Goal: Task Accomplishment & Management: Manage account settings

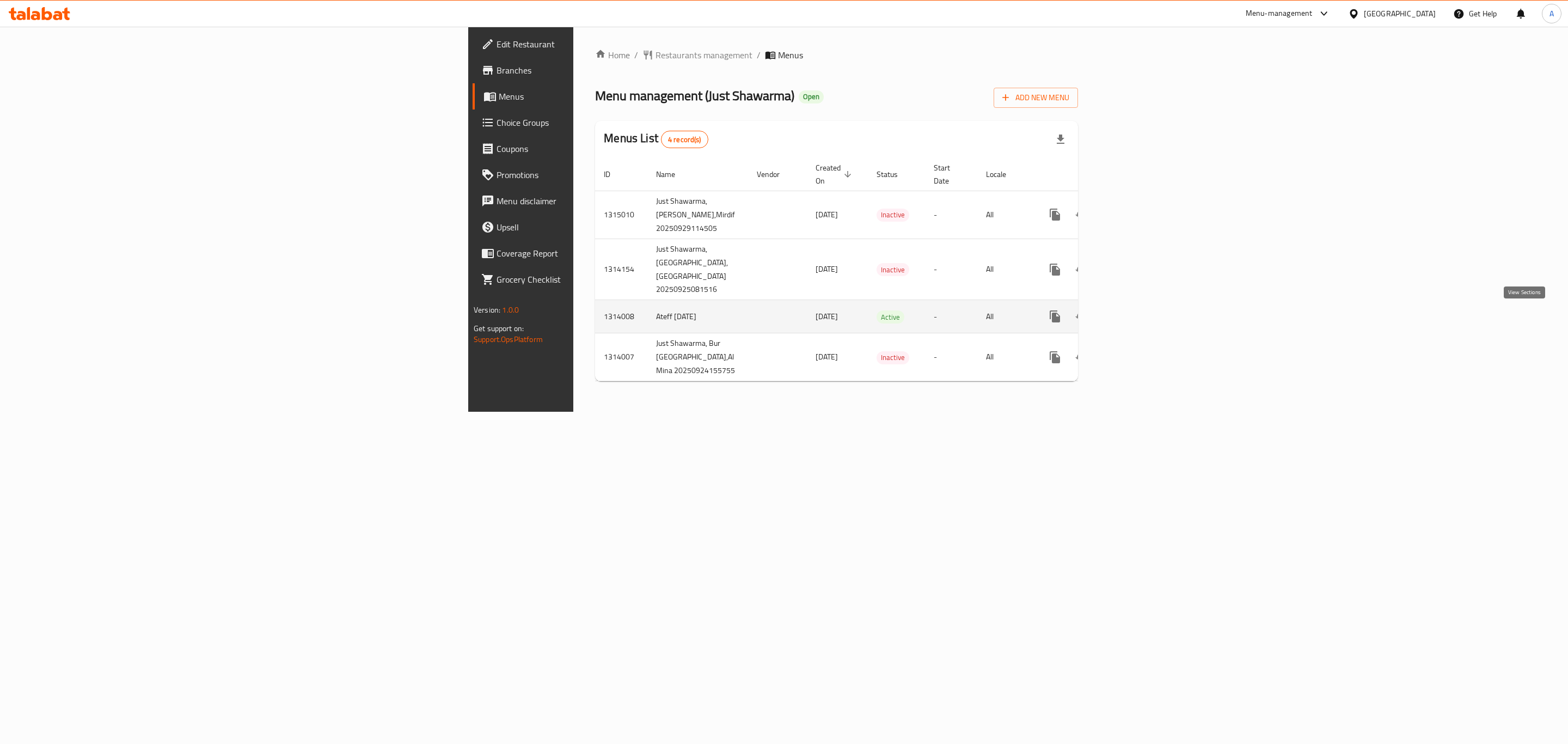
click at [1140, 317] on icon "enhanced table" at bounding box center [1133, 316] width 13 height 13
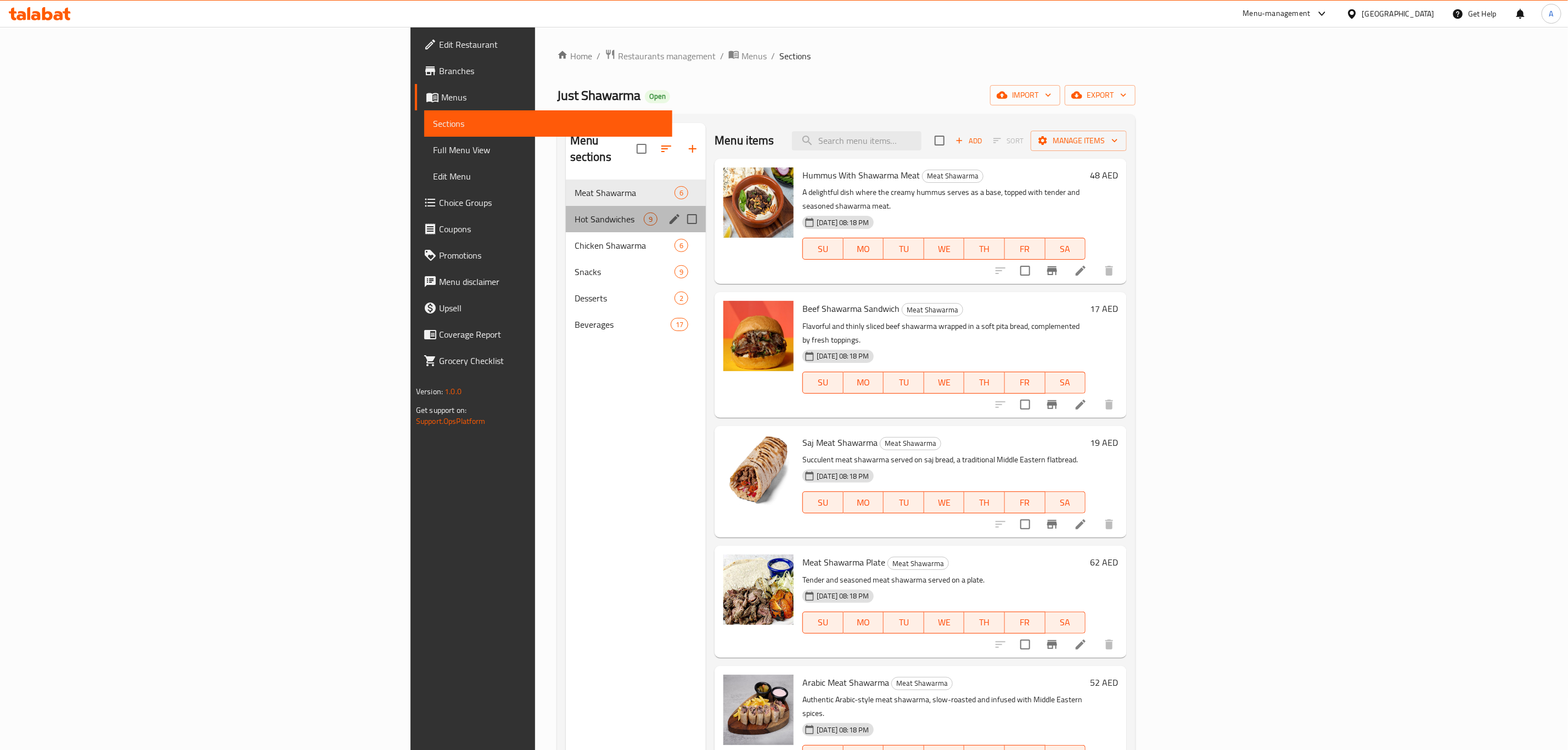
click at [566, 206] on div "Hot Sandwiches 9" at bounding box center [636, 219] width 141 height 26
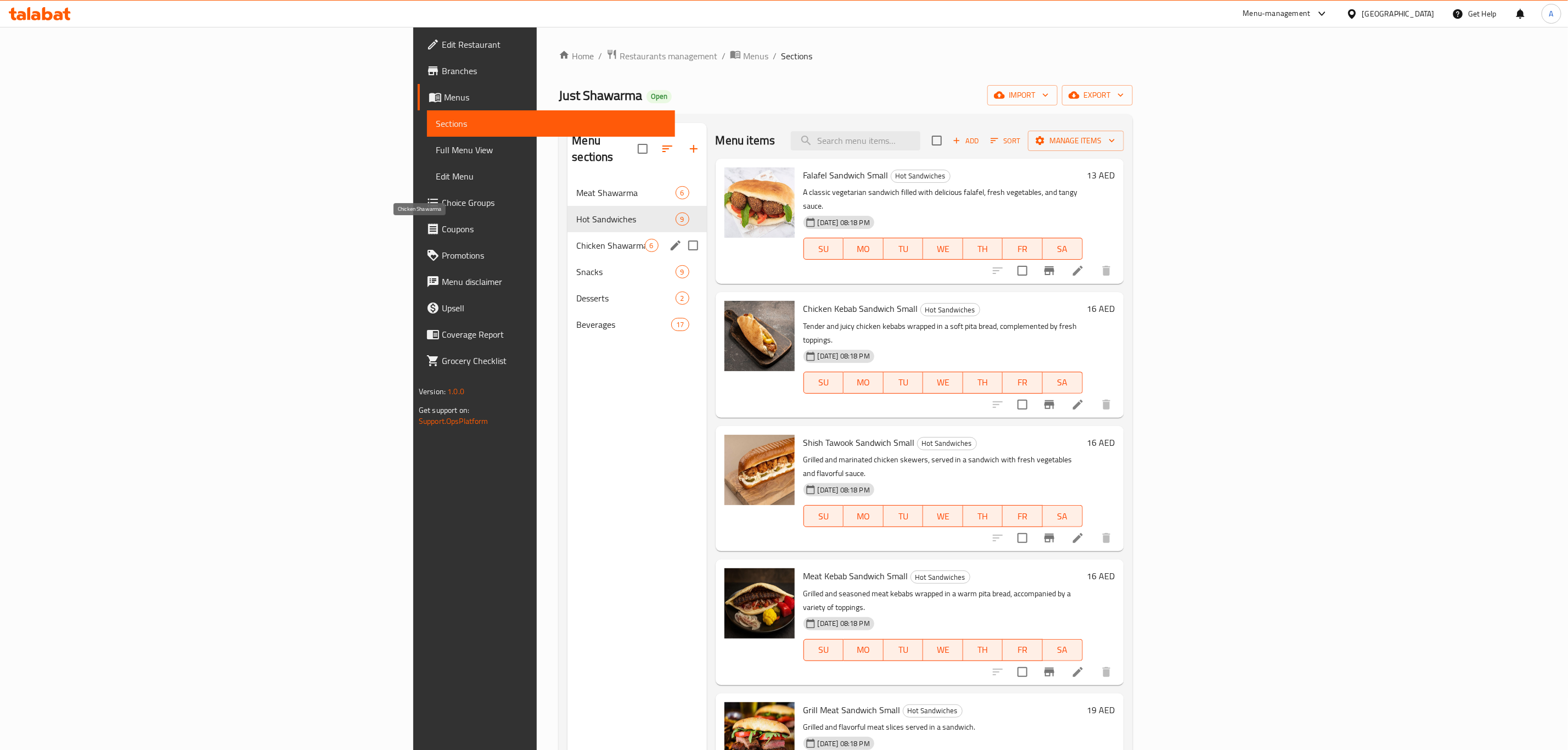
click at [576, 239] on span "Chicken Shawarma" at bounding box center [610, 246] width 68 height 13
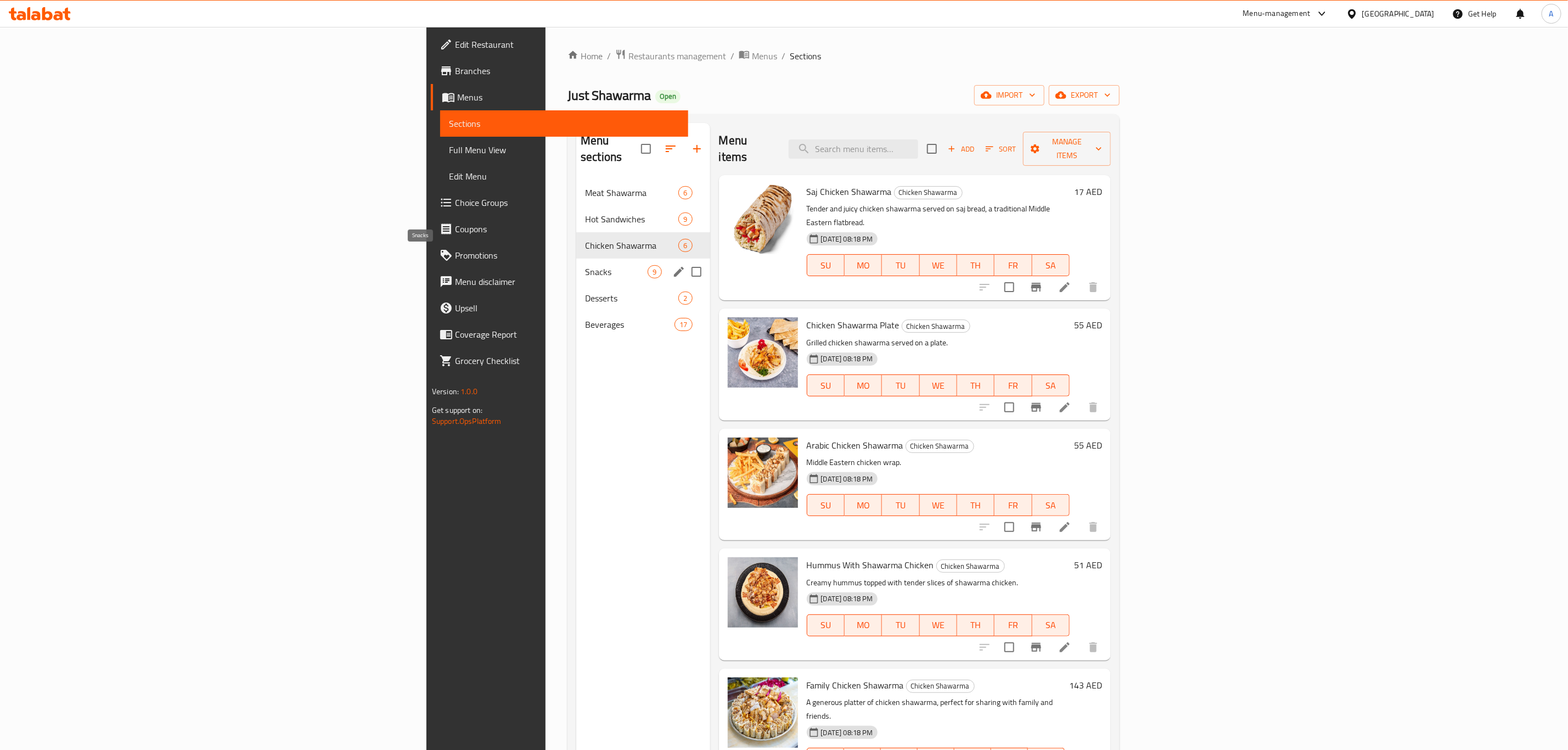
click at [585, 265] on span "Snacks" at bounding box center [616, 272] width 63 height 13
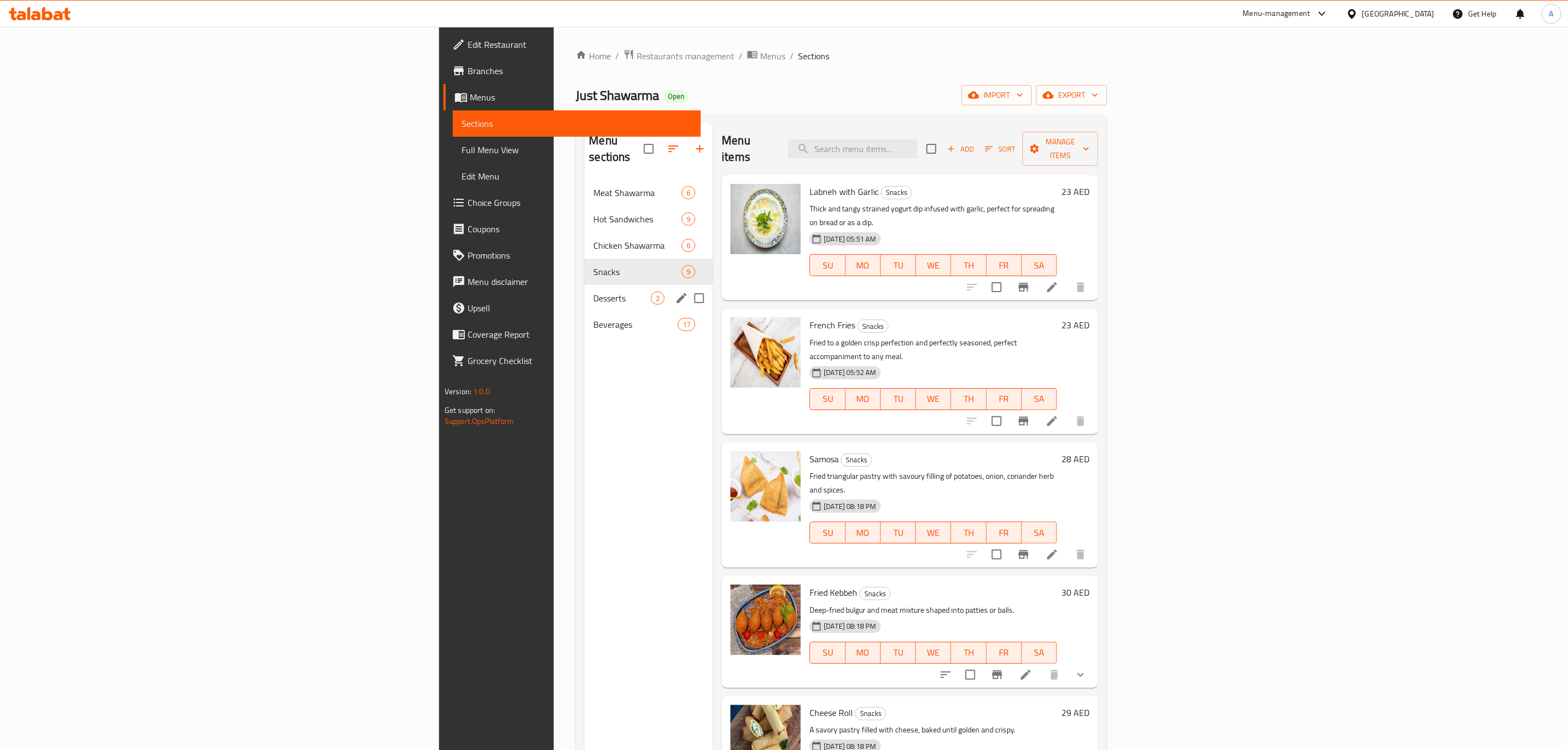
click at [584, 285] on div "Desserts 2" at bounding box center [648, 298] width 129 height 26
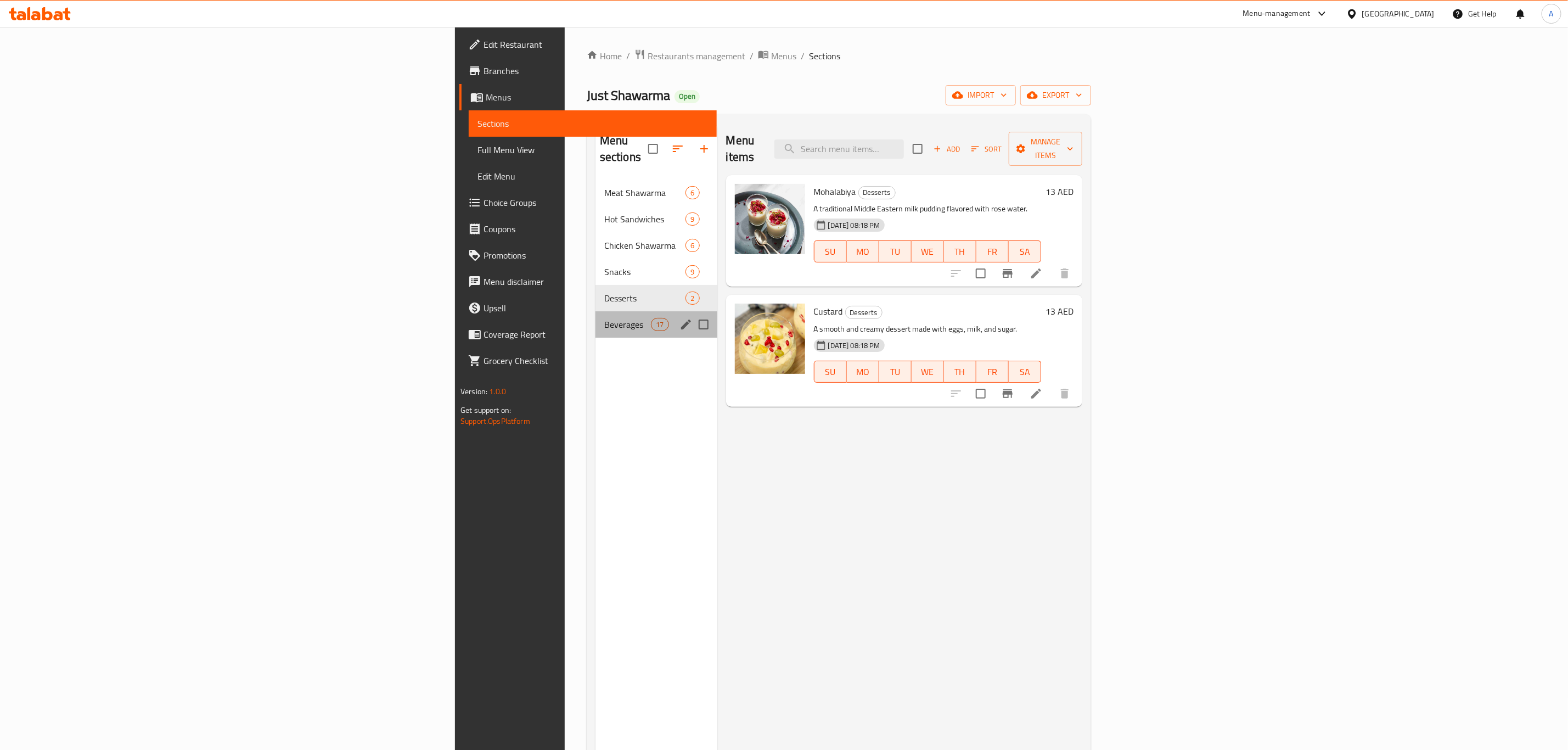
click at [596, 312] on div "Beverages 17" at bounding box center [656, 324] width 122 height 26
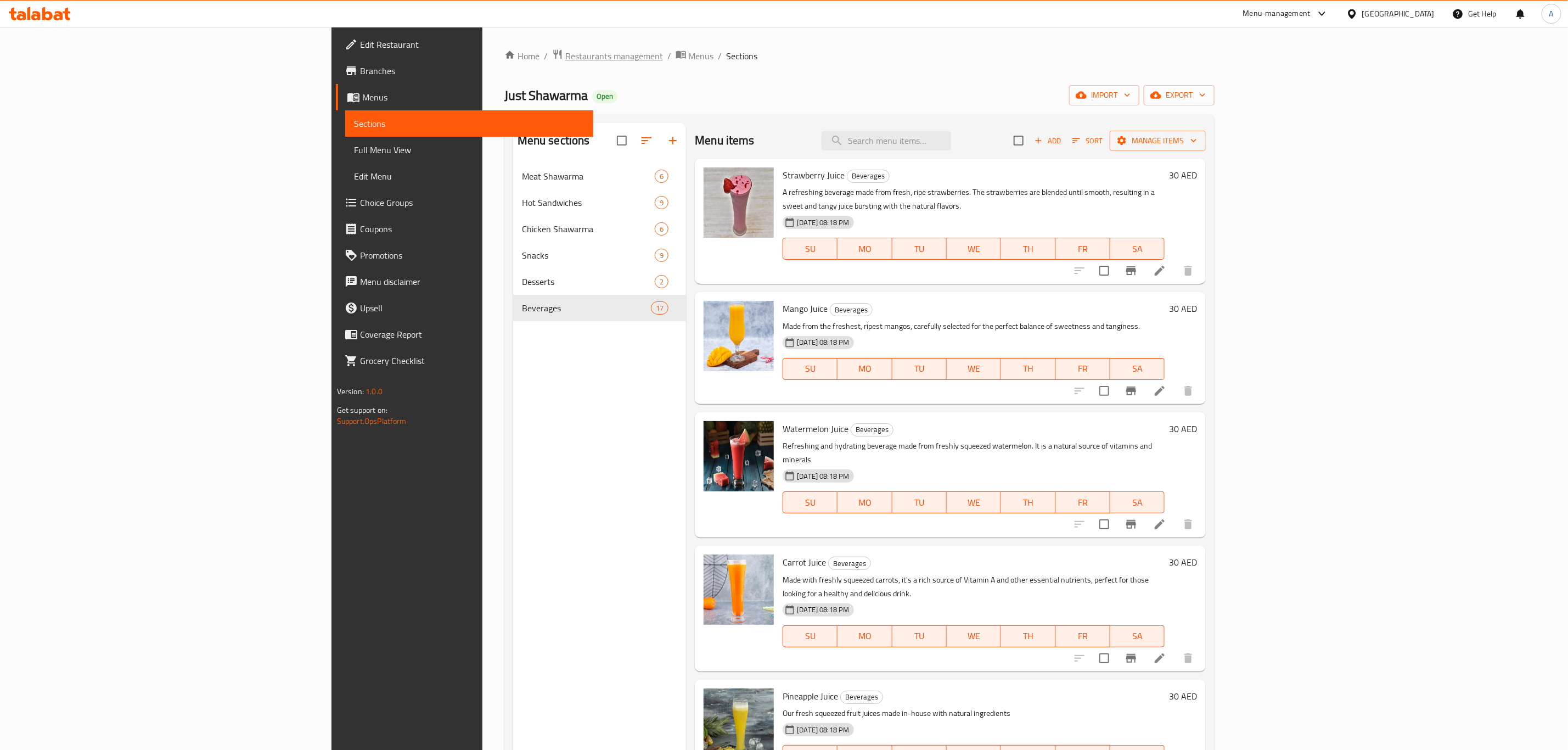
click at [566, 61] on span "Restaurants management" at bounding box center [614, 56] width 97 height 13
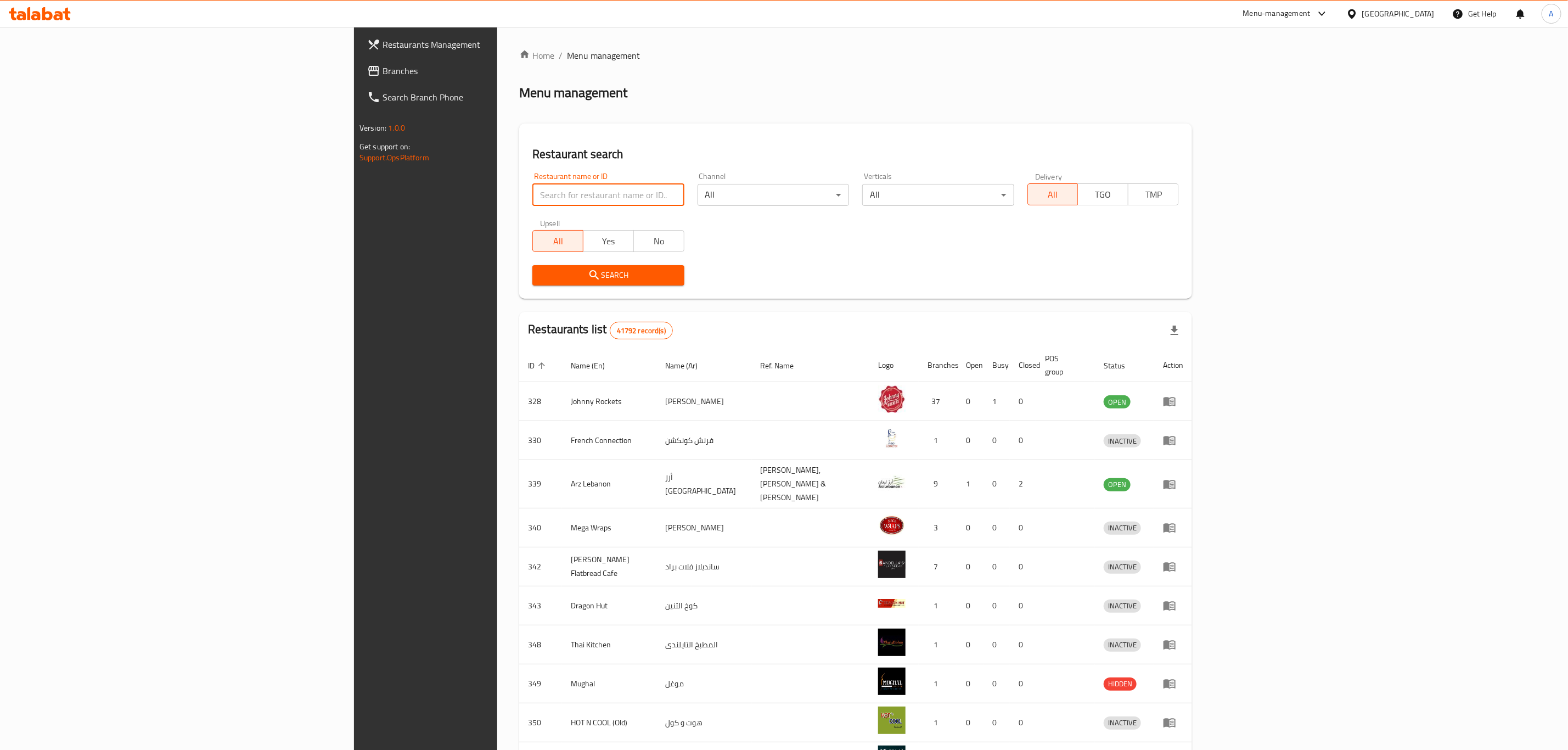
click at [532, 202] on input "search" at bounding box center [608, 195] width 151 height 22
paste input "706559"
type input "706559"
click at [541, 269] on span "Search" at bounding box center [608, 275] width 134 height 14
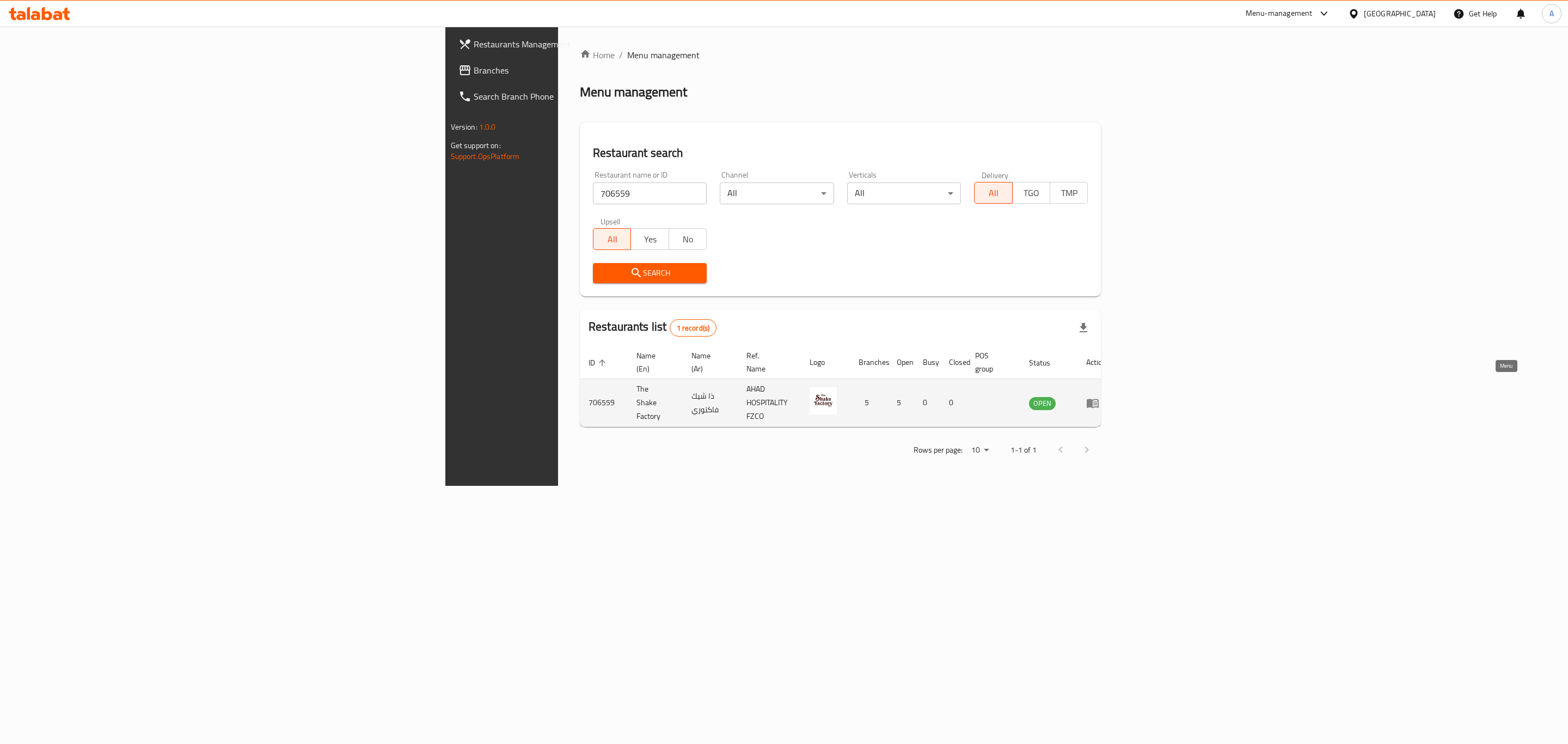
click at [1106, 396] on link "enhanced table" at bounding box center [1096, 403] width 20 height 13
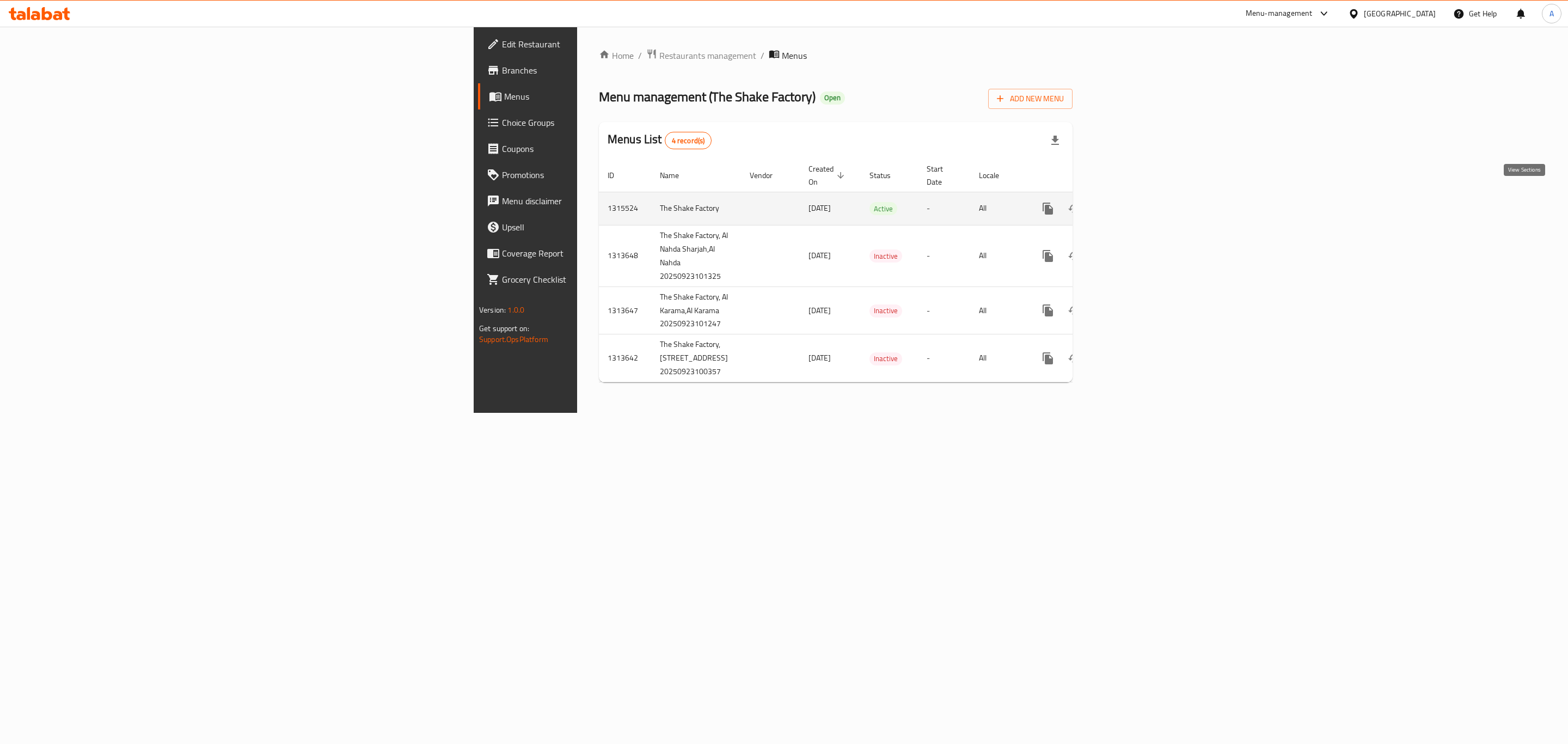
click at [1139, 195] on link "enhanced table" at bounding box center [1126, 208] width 26 height 26
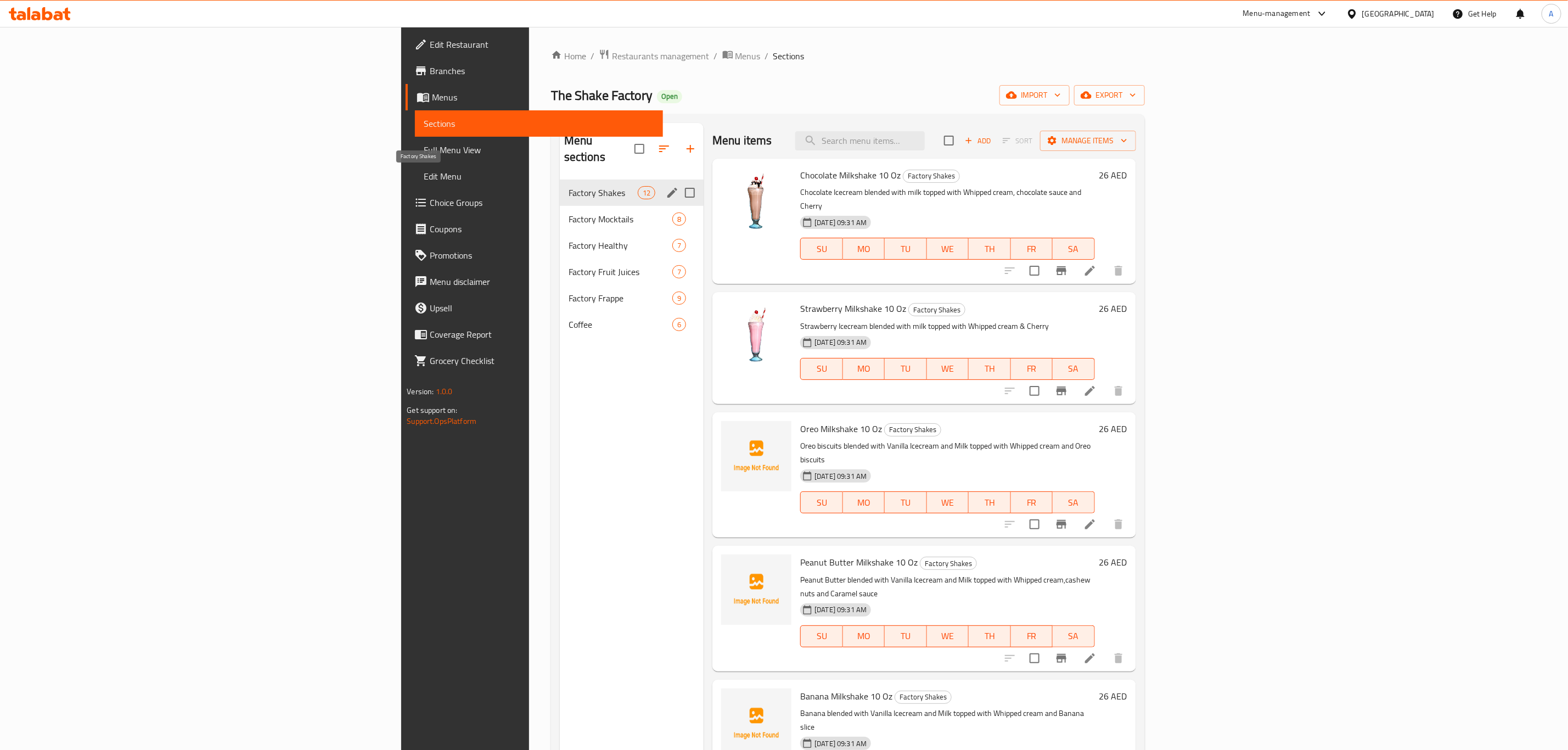
click at [568, 186] on span "Factory Shakes" at bounding box center [603, 193] width 69 height 13
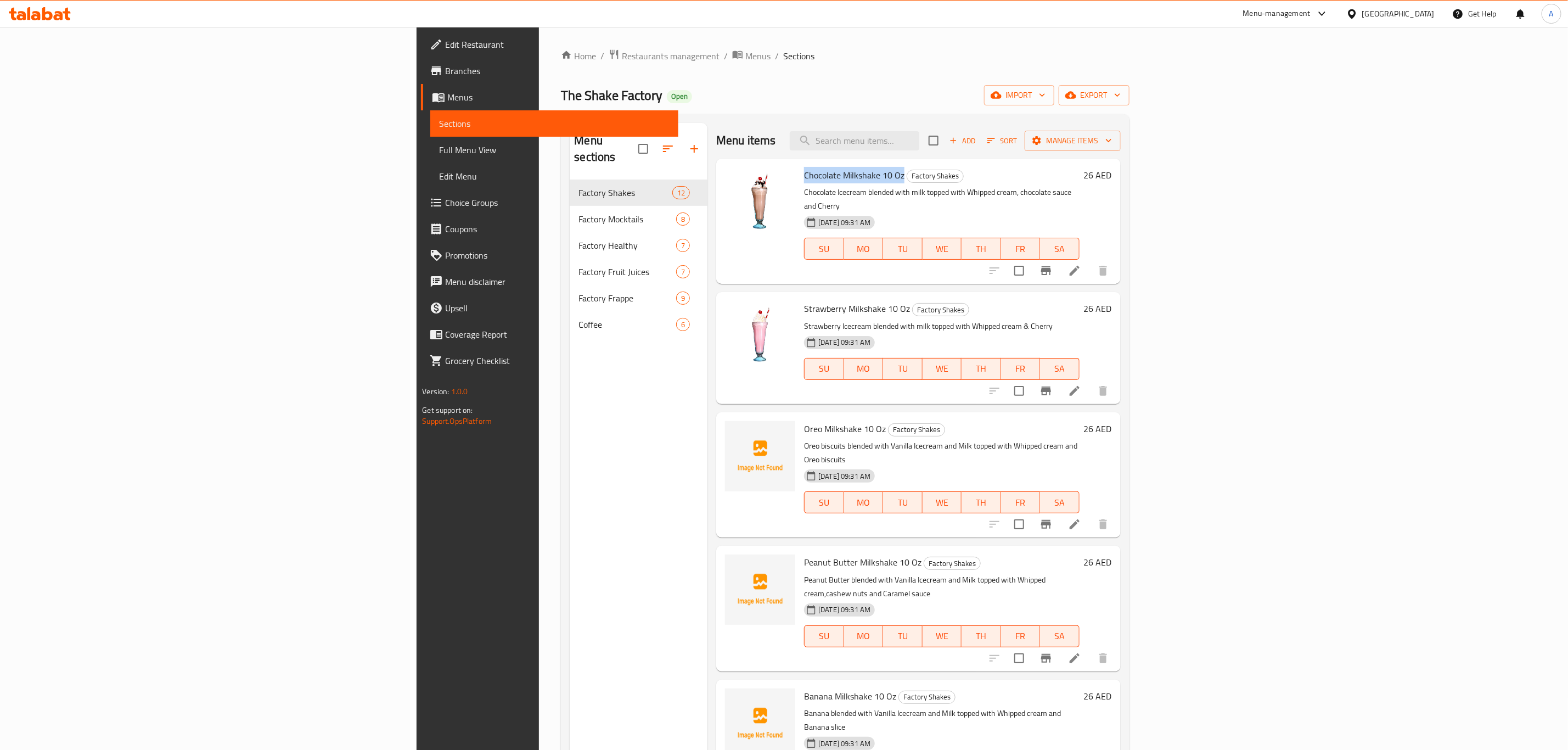
click at [977, 144] on span "Add" at bounding box center [962, 141] width 29 height 13
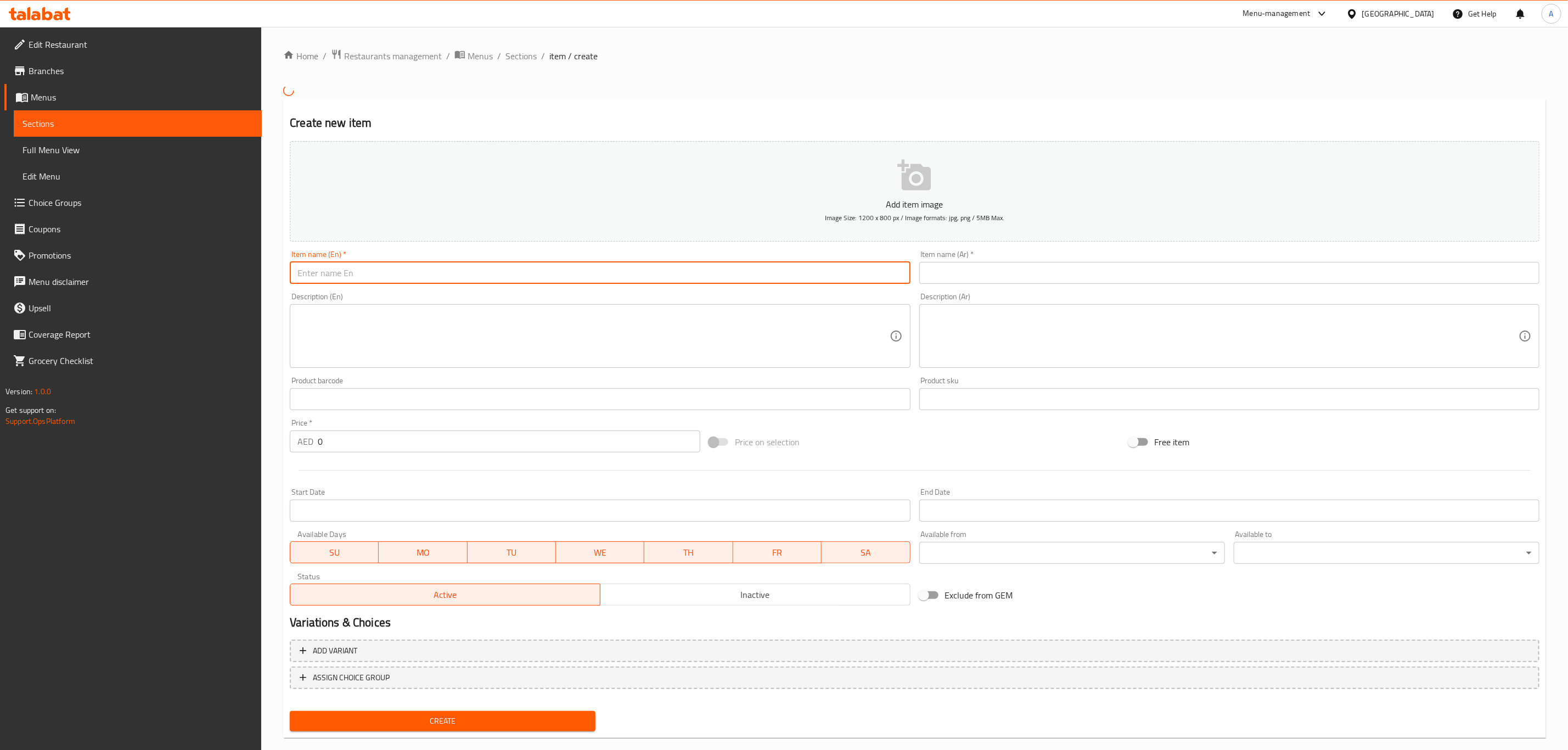
click at [481, 274] on input "text" at bounding box center [600, 272] width 620 height 22
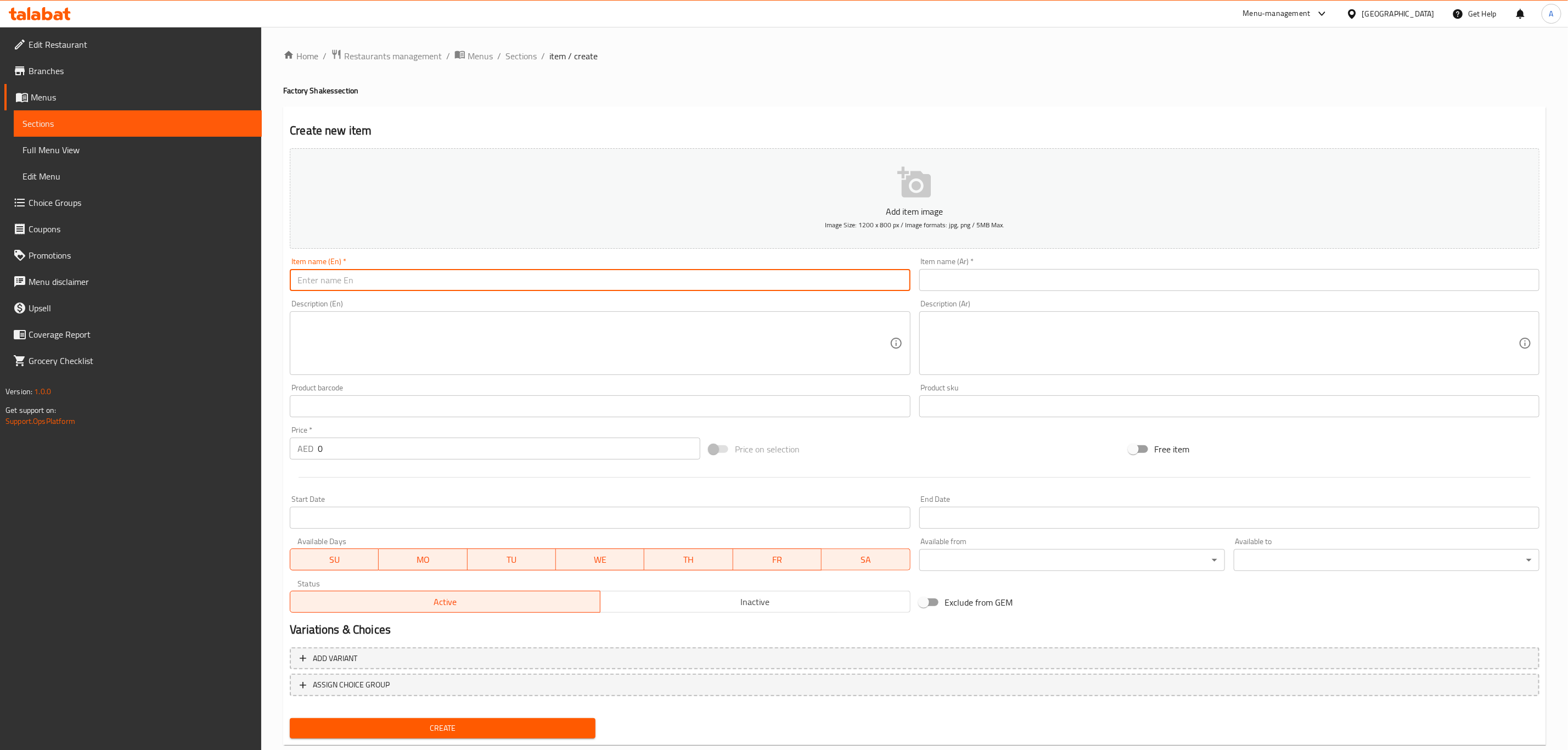
paste input "Royal Greens 12 Oz"
type input "Royal Greens 12 Oz"
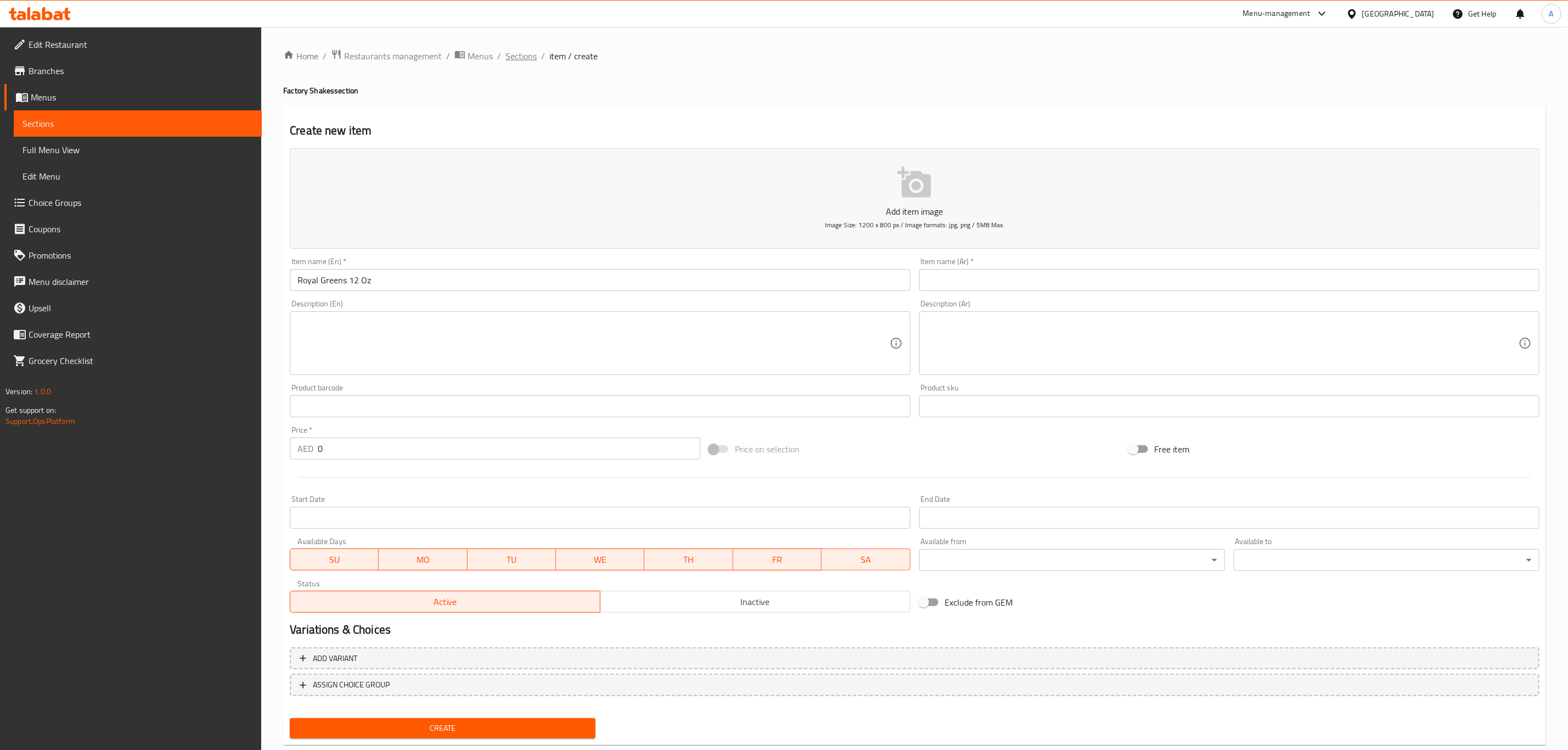
click at [511, 60] on span "Sections" at bounding box center [521, 56] width 31 height 13
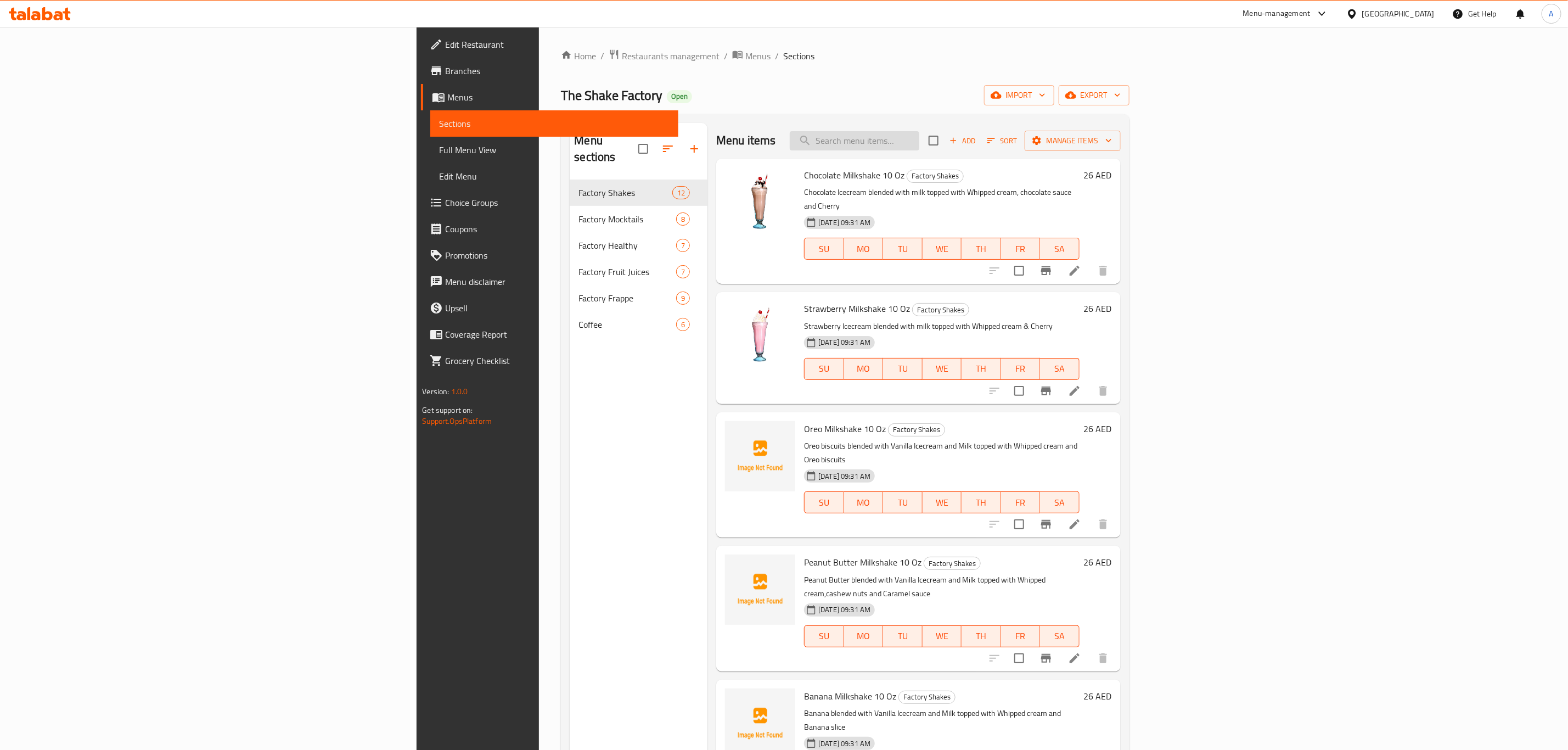
click at [919, 137] on input "search" at bounding box center [854, 141] width 129 height 19
paste input "Royal Greens 12 Oz"
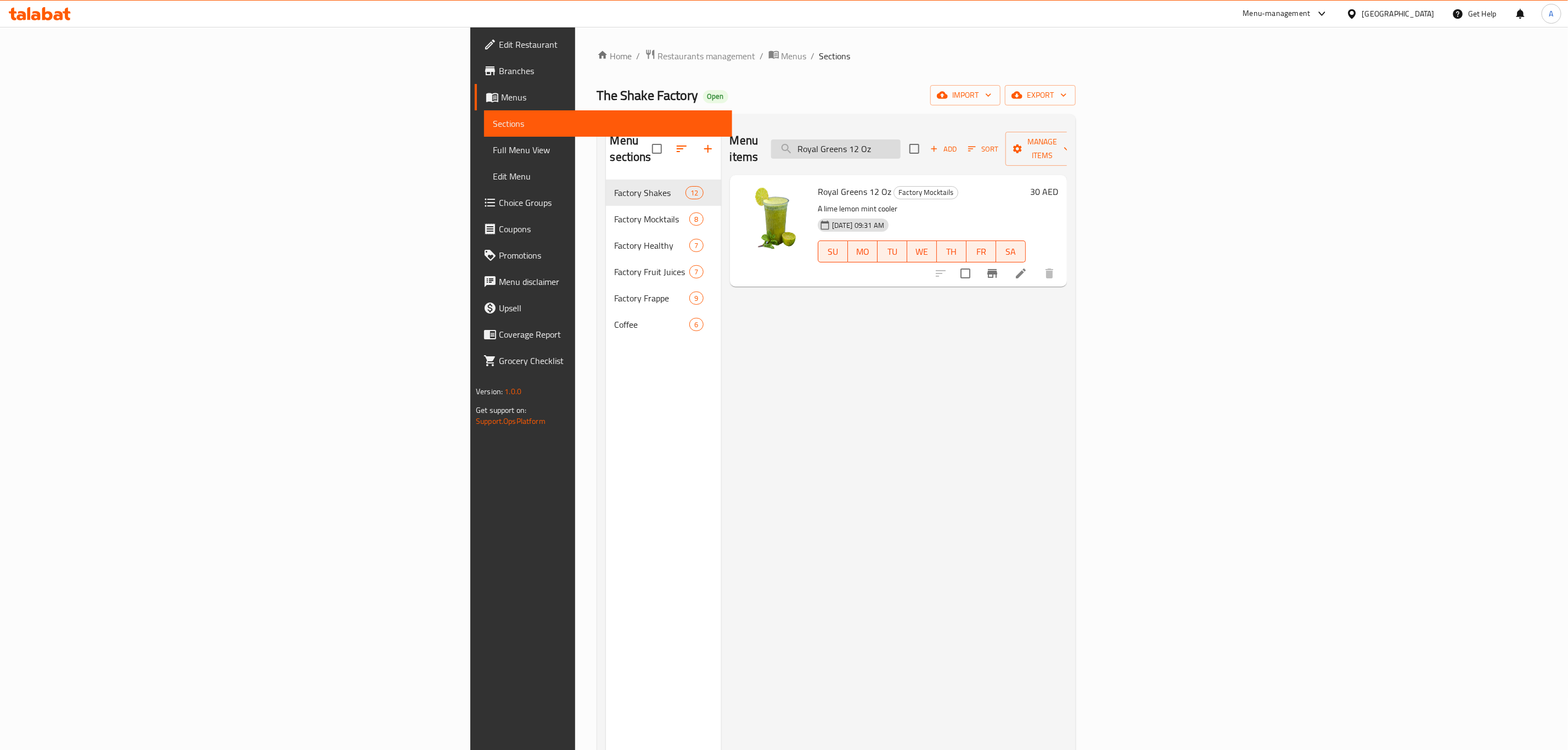
click at [900, 139] on input "Royal Greens 12 Oz" at bounding box center [836, 149] width 129 height 19
paste input "The Orange Groove"
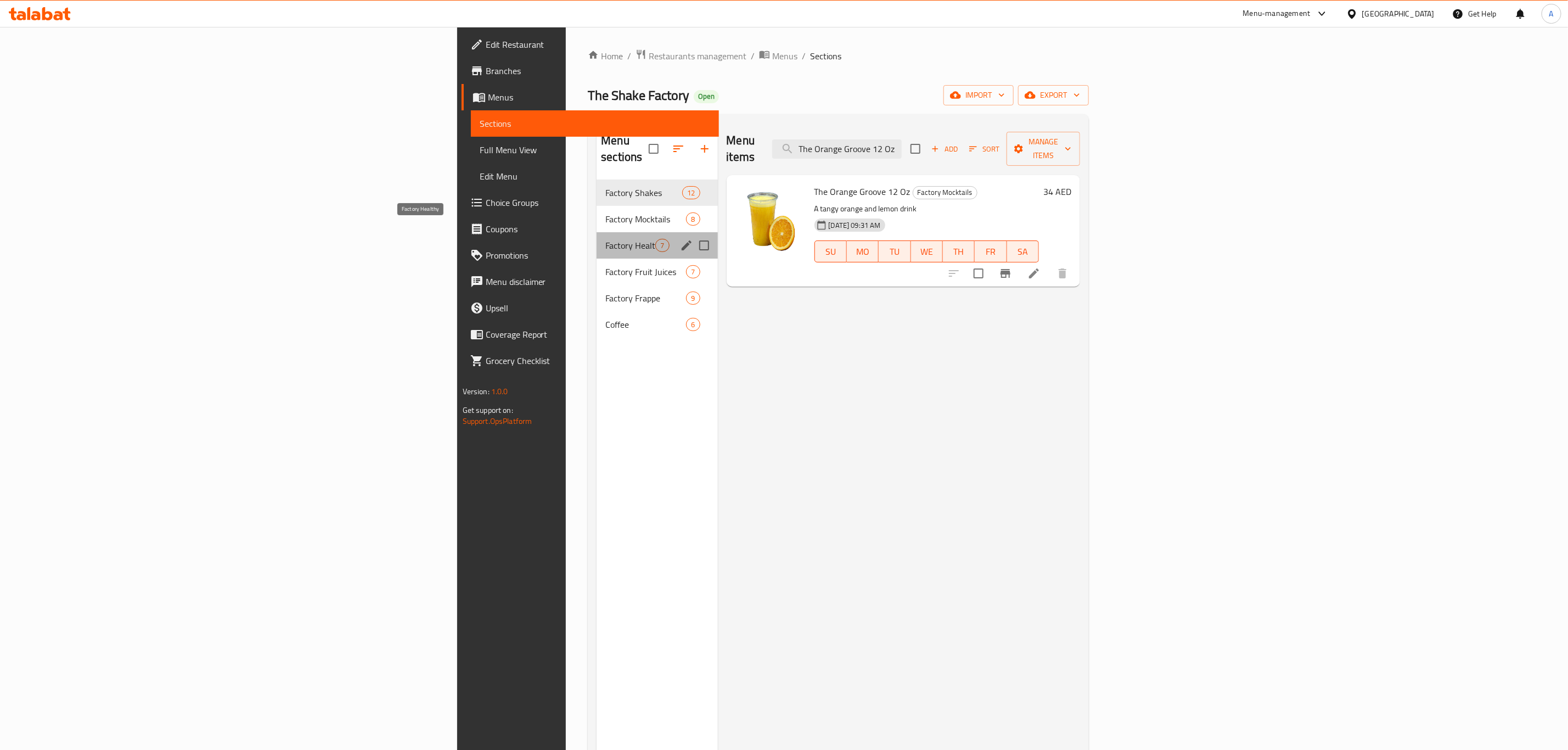
click at [606, 239] on span "Factory Healthy" at bounding box center [630, 246] width 50 height 13
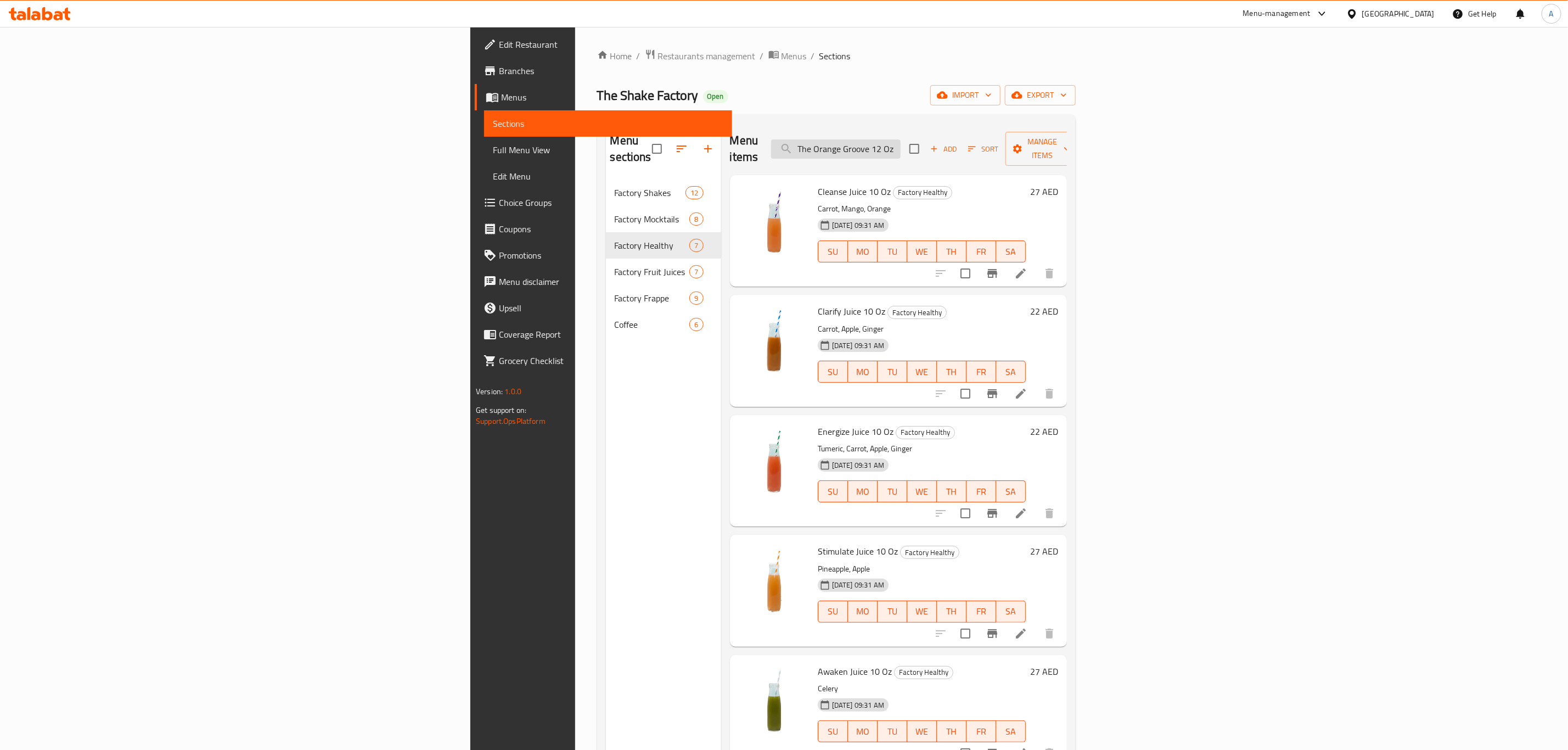
click at [900, 147] on input "The Orange Groove 12 Oz" at bounding box center [836, 149] width 129 height 19
paste input "Dream On Smoothie 10"
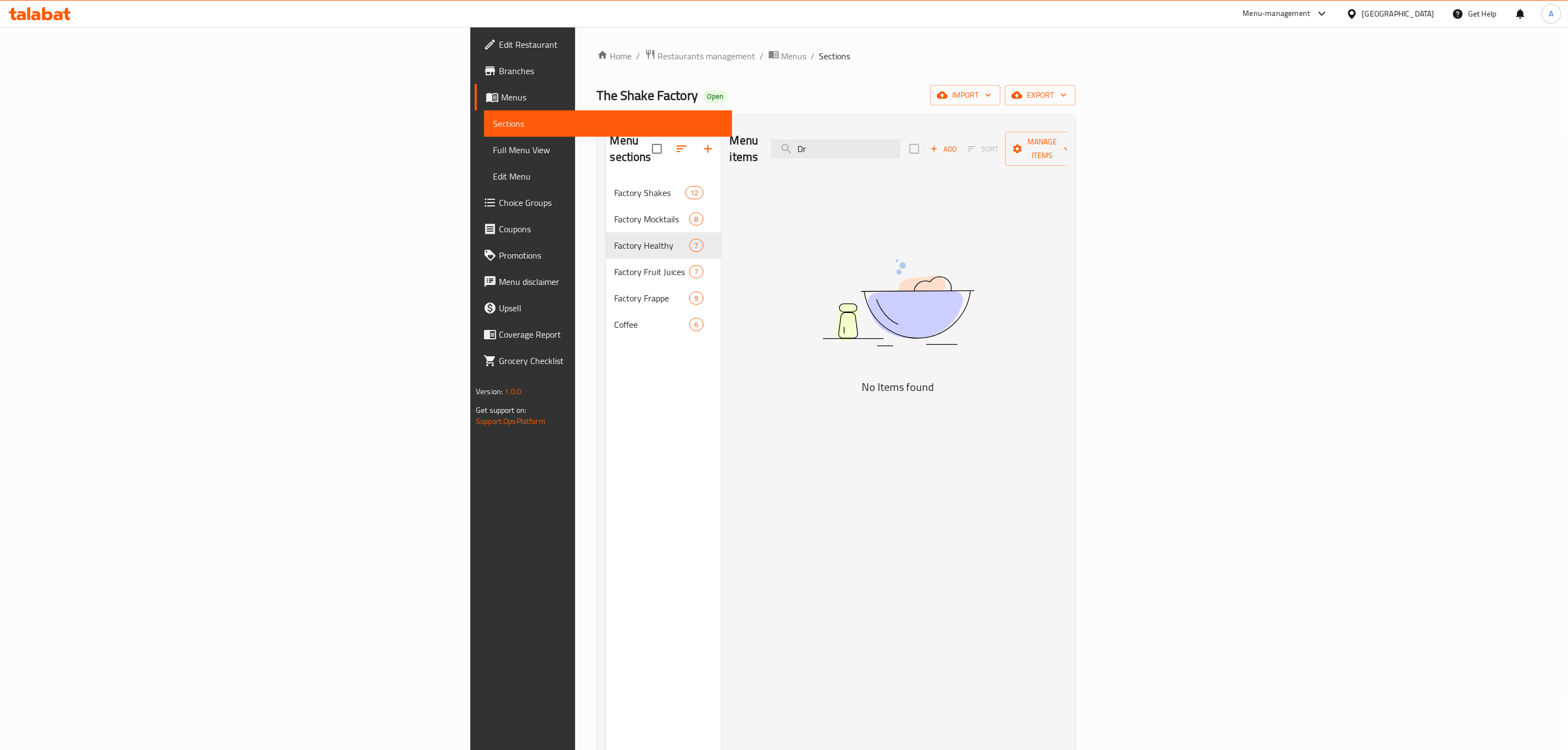
type input "D"
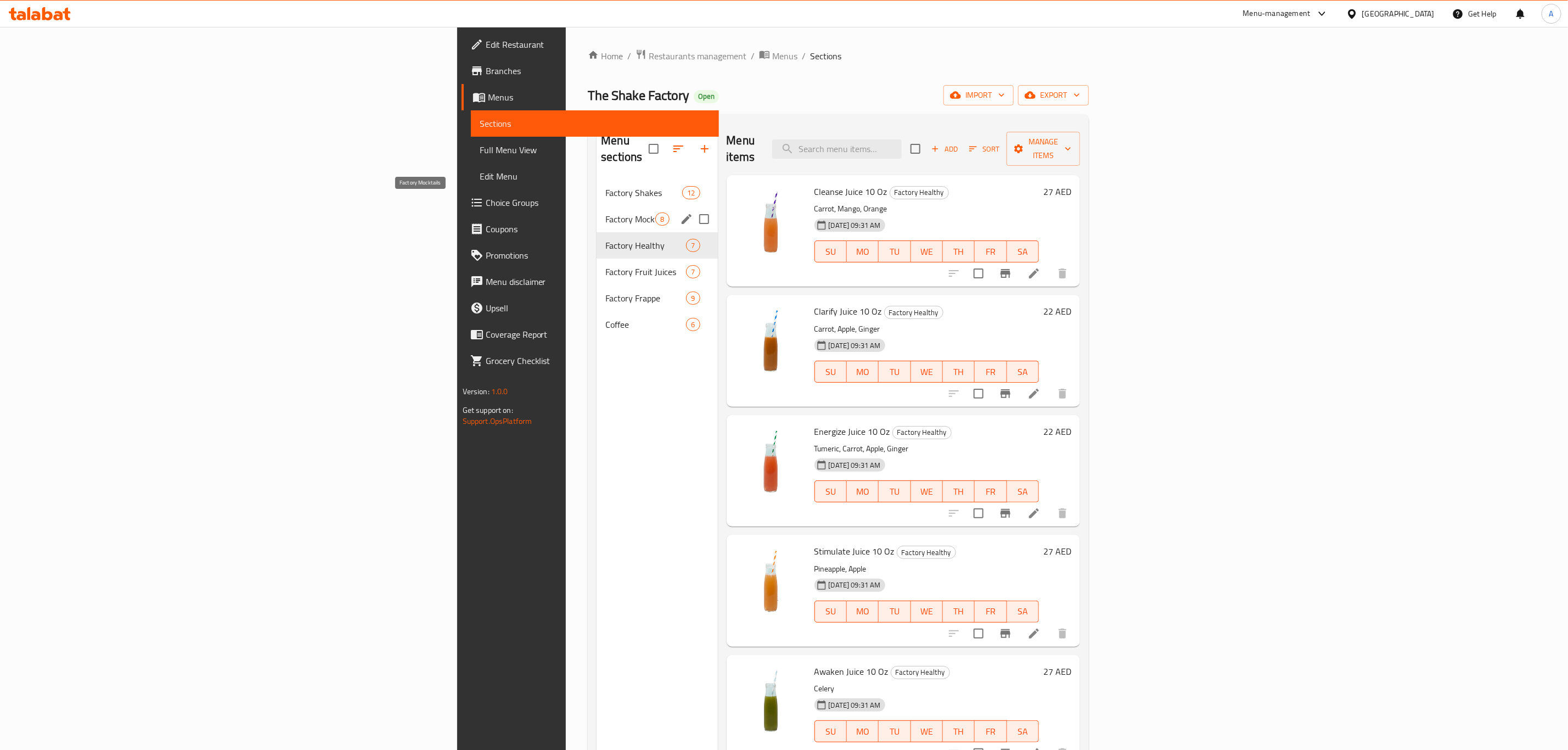
click at [606, 212] on span "Factory Mocktails" at bounding box center [630, 219] width 50 height 13
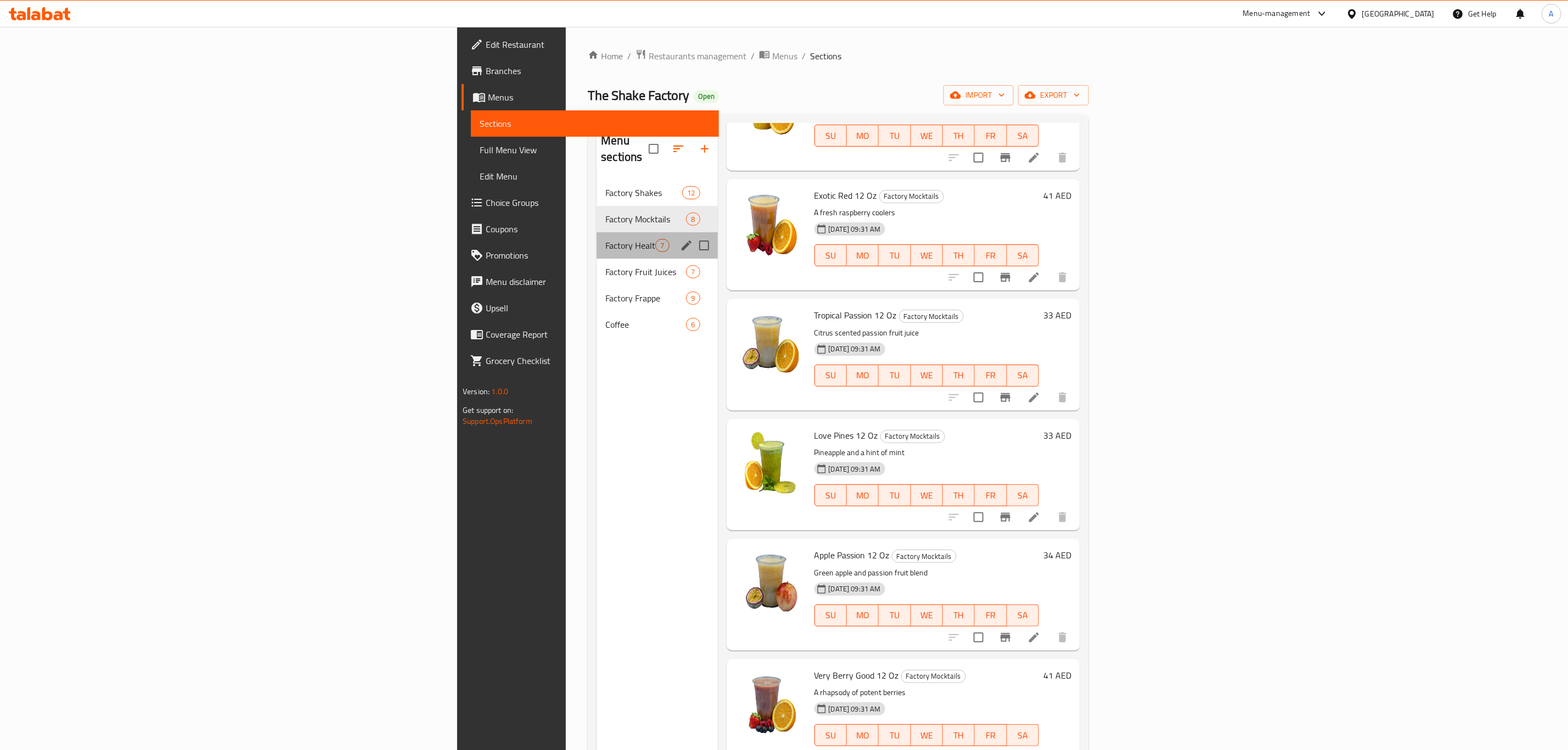
click at [596, 240] on div "Factory Healthy 7" at bounding box center [656, 245] width 121 height 26
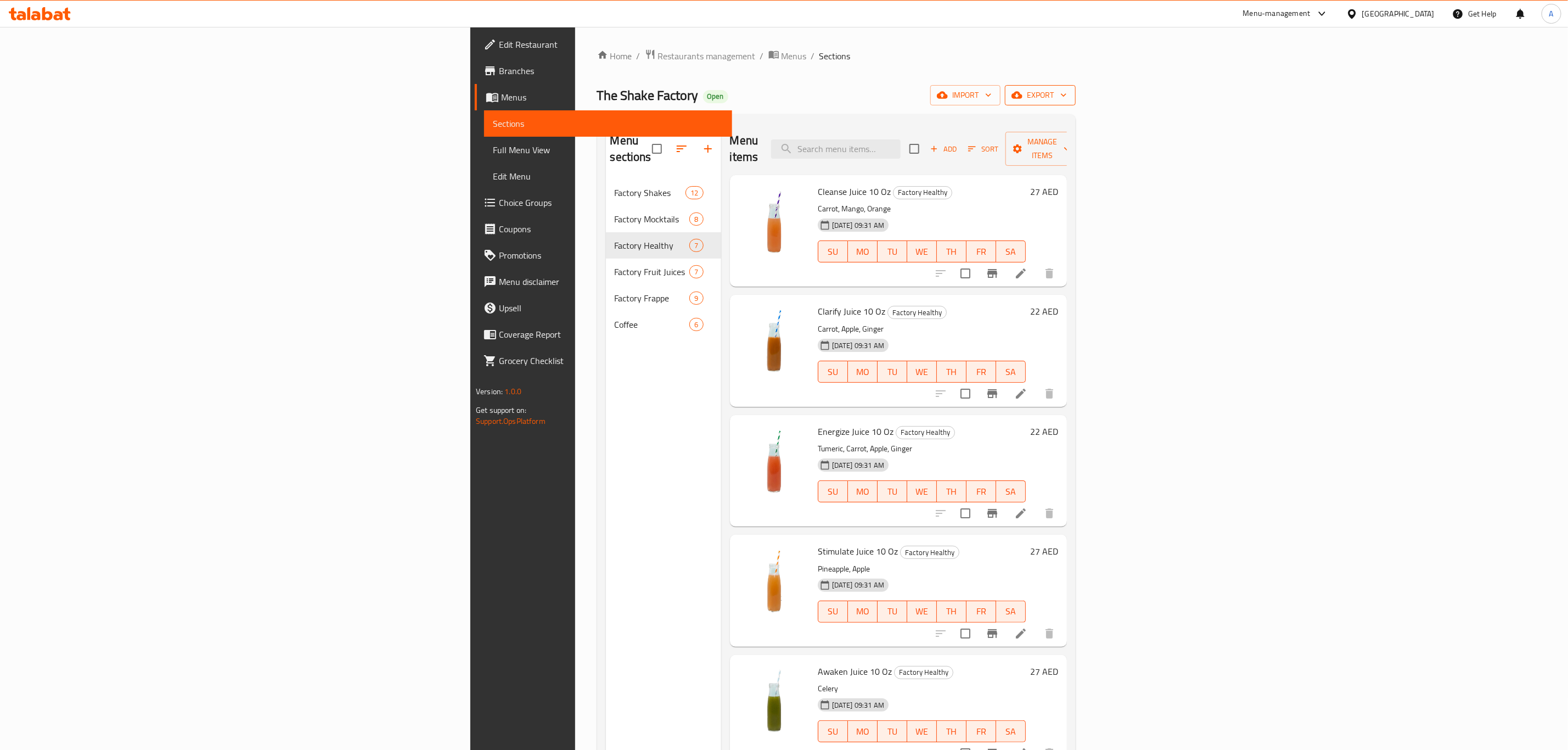
click at [1067, 93] on span "export" at bounding box center [1040, 95] width 53 height 14
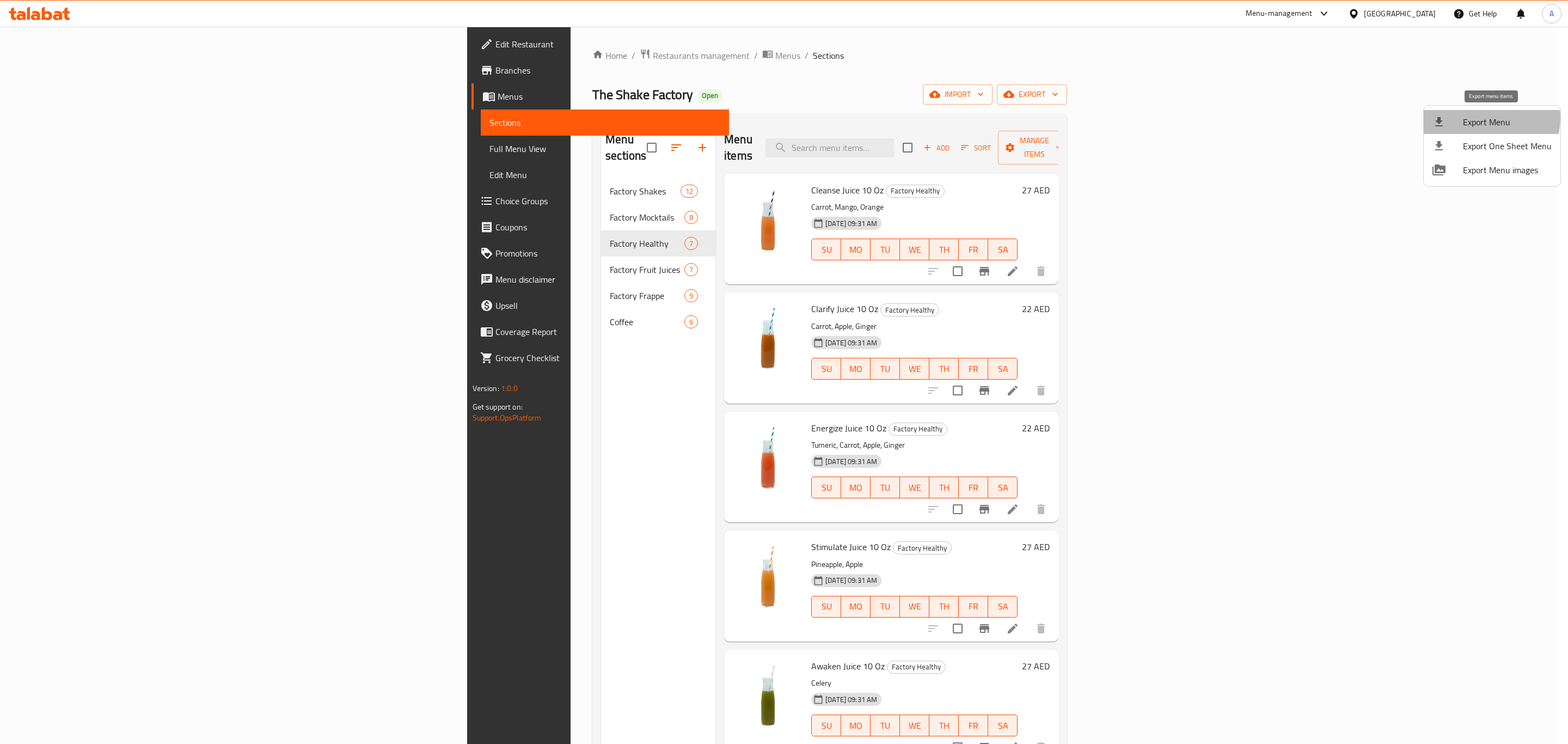
click at [1486, 118] on span "Export Menu" at bounding box center [1507, 122] width 89 height 13
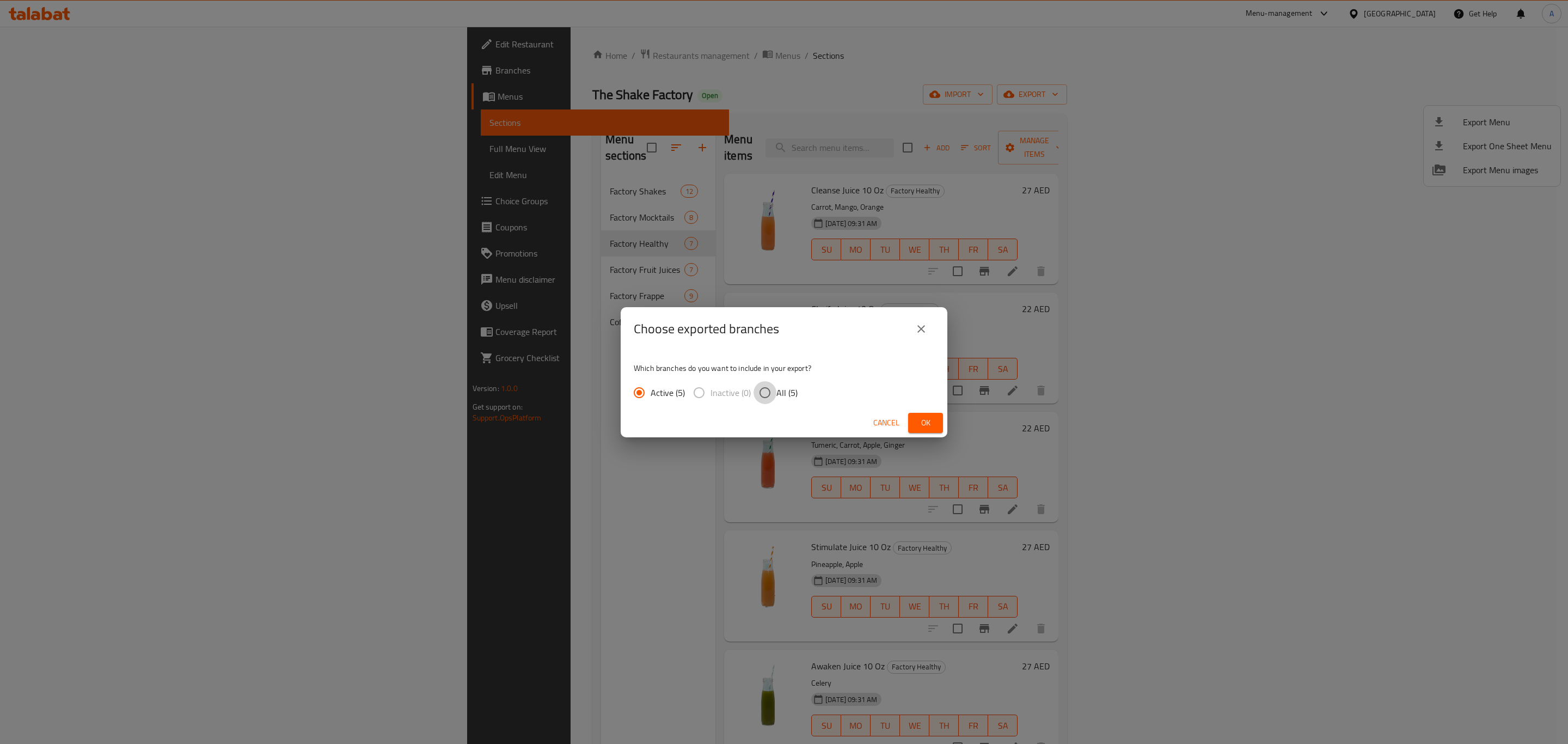
click at [767, 393] on input "All (5)" at bounding box center [765, 393] width 23 height 23
radio input "true"
click at [918, 420] on span "Ok" at bounding box center [926, 423] width 17 height 14
